Goal: Information Seeking & Learning: Learn about a topic

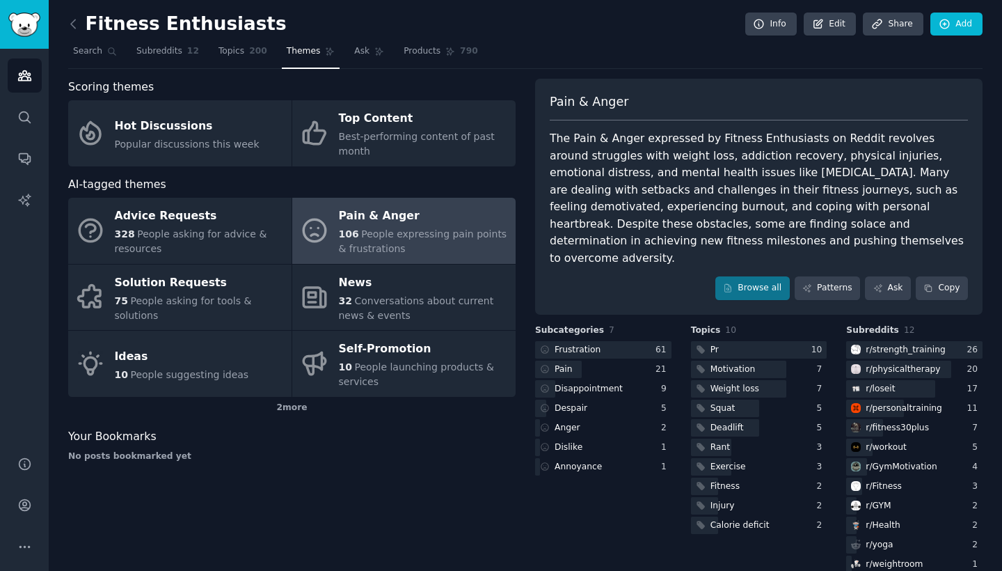
click at [79, 15] on link at bounding box center [76, 24] width 17 height 22
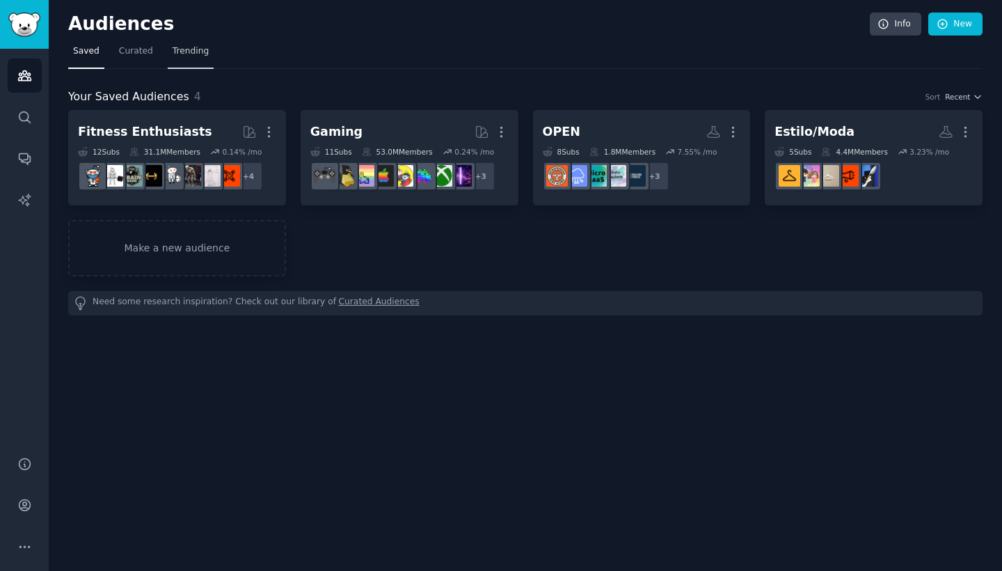
click at [192, 57] on link "Trending" at bounding box center [191, 54] width 46 height 29
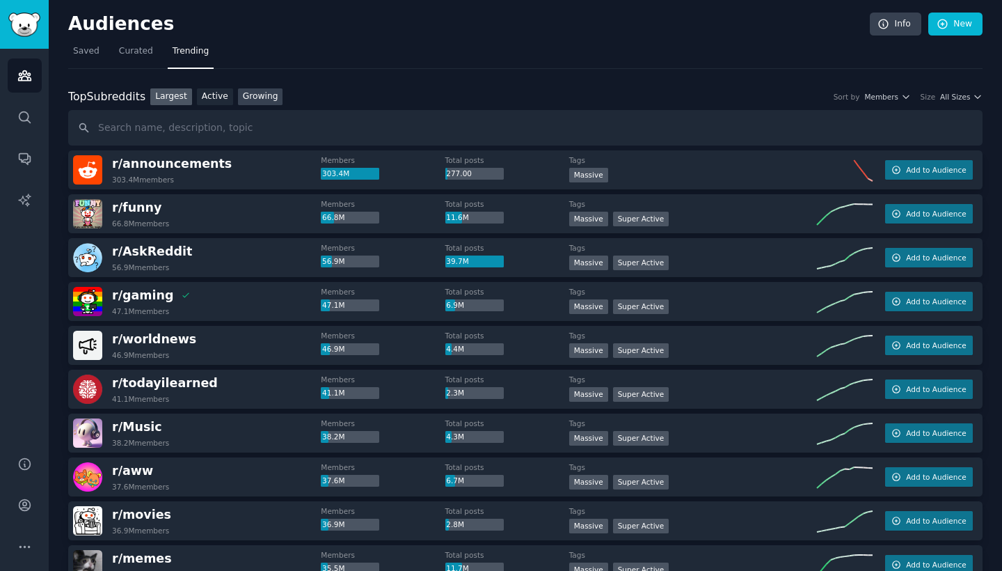
click at [267, 95] on link "Growing" at bounding box center [260, 96] width 45 height 17
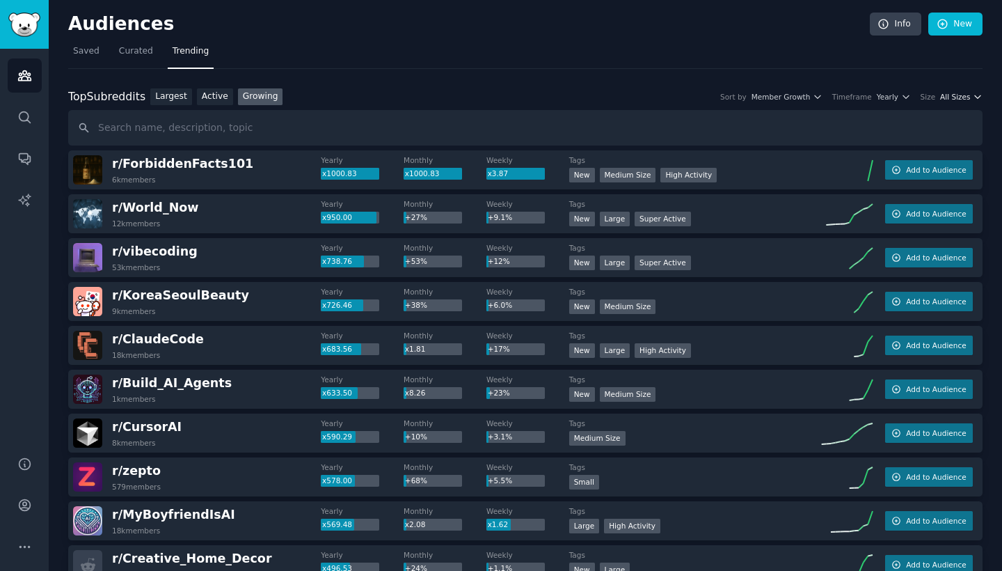
click at [951, 95] on span "All Sizes" at bounding box center [956, 97] width 30 height 10
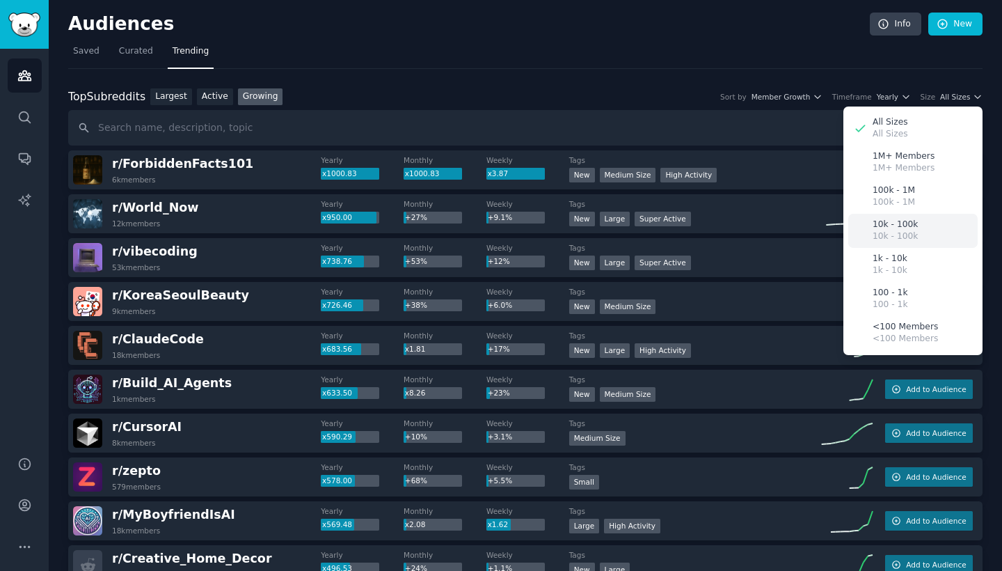
click at [919, 218] on div "10k - 100k 10k - 100k" at bounding box center [913, 231] width 129 height 34
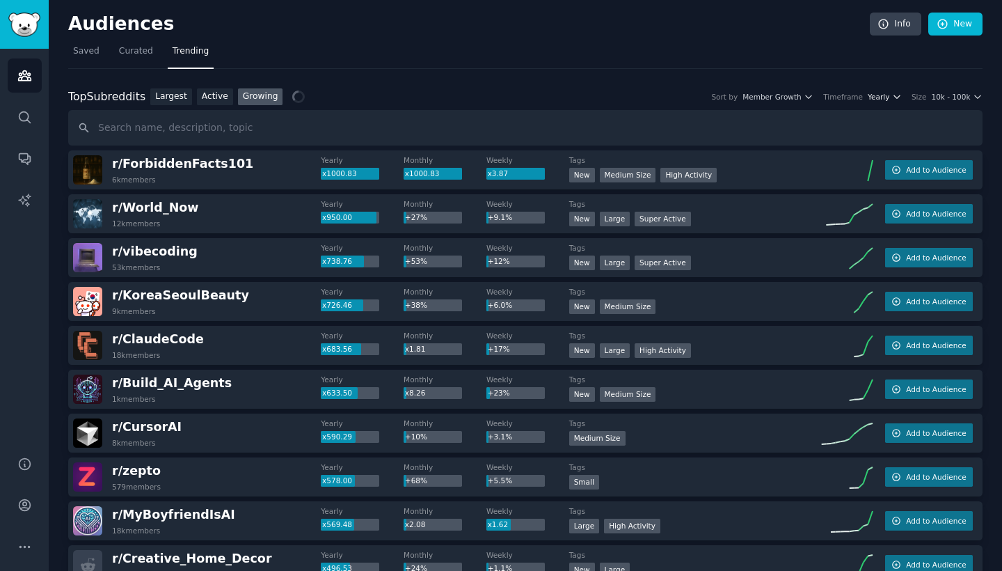
click at [874, 95] on span "Yearly" at bounding box center [879, 97] width 22 height 10
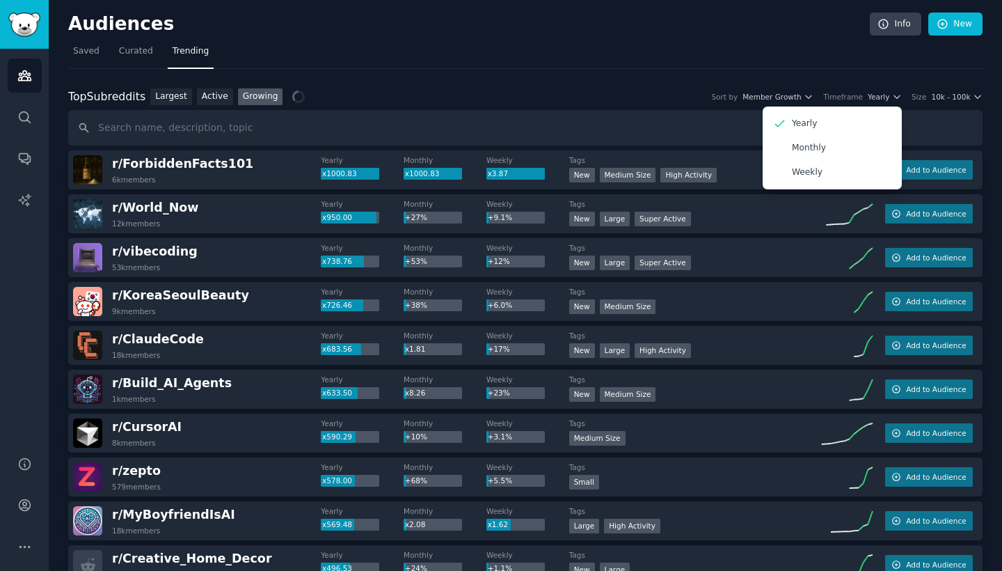
click at [572, 88] on div "Top Subreddits Top Subreddits Largest Active Growing Sort by Member Growth Time…" at bounding box center [525, 96] width 915 height 17
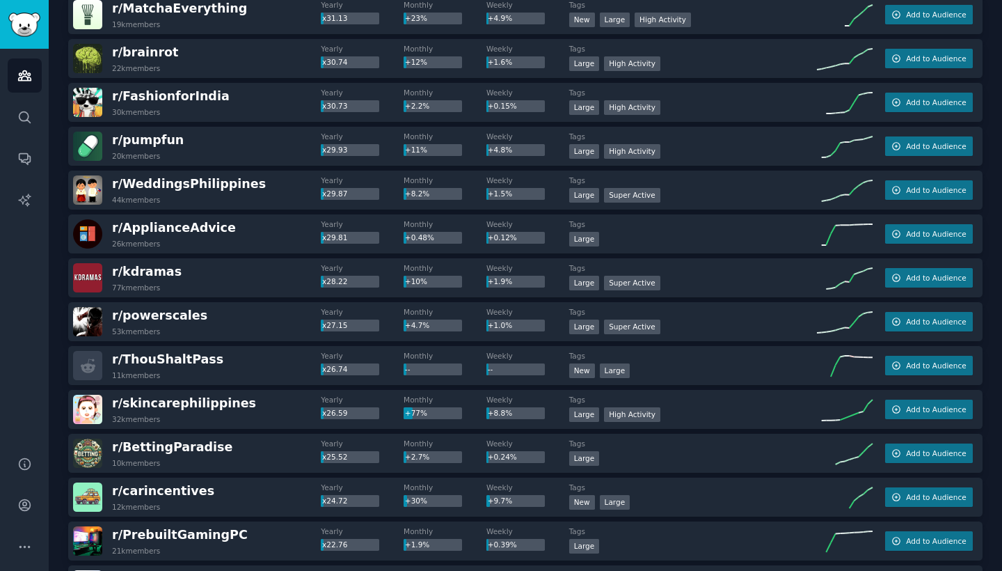
scroll to position [1685, 0]
